Goal: Entertainment & Leisure: Consume media (video, audio)

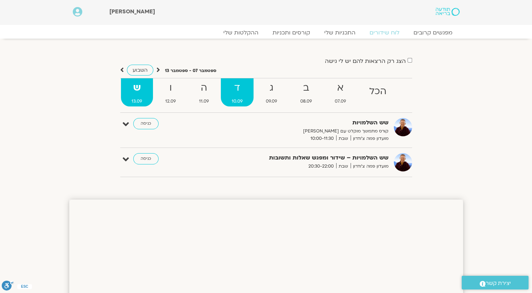
click at [241, 92] on strong "ד" at bounding box center [237, 88] width 33 height 16
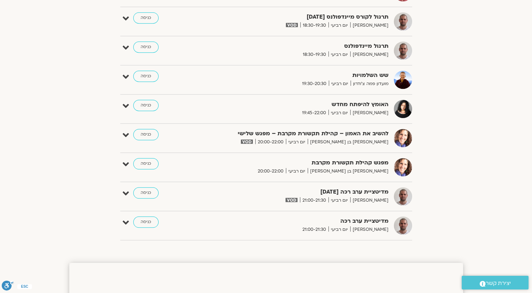
scroll to position [633, 0]
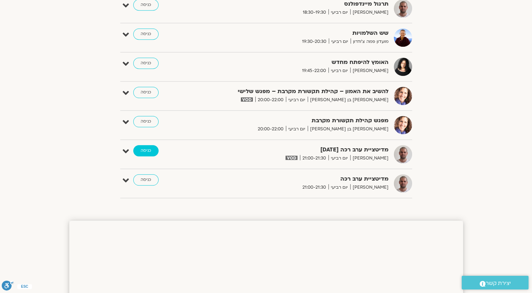
click at [148, 151] on link "כניסה" at bounding box center [145, 150] width 25 height 11
